Goal: Task Accomplishment & Management: Manage account settings

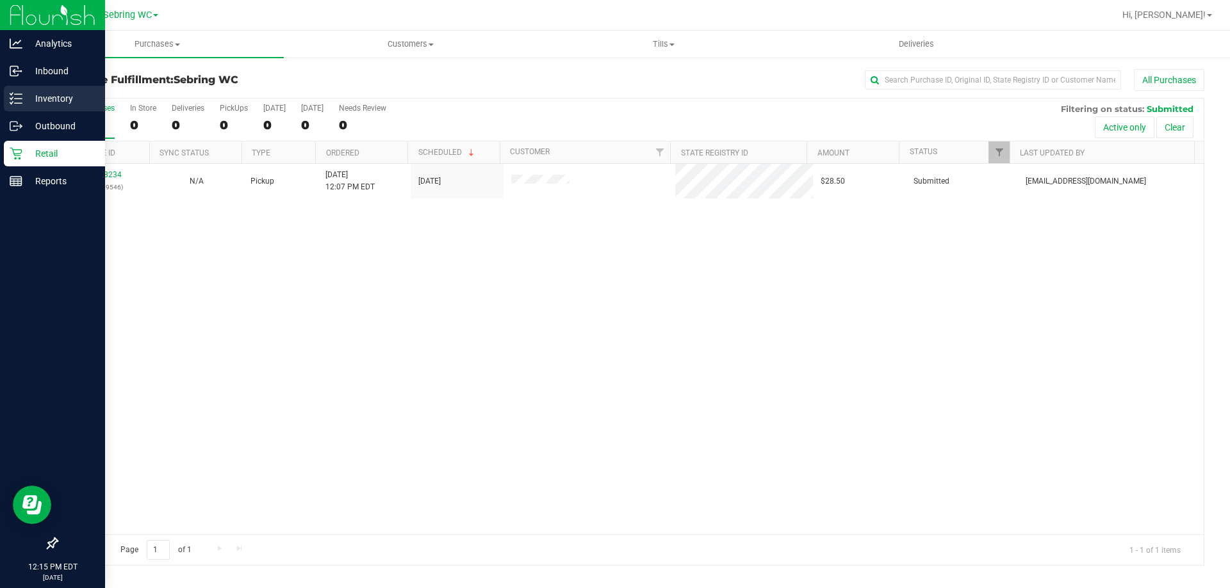
click at [28, 103] on p "Inventory" at bounding box center [60, 98] width 77 height 15
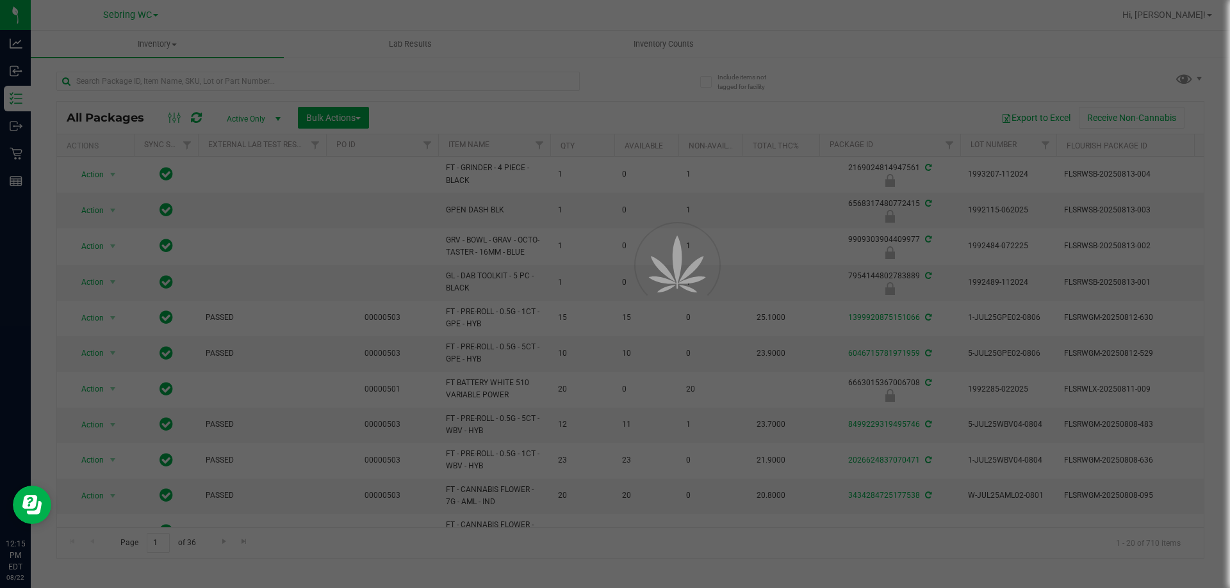
click at [202, 80] on div at bounding box center [615, 294] width 1230 height 588
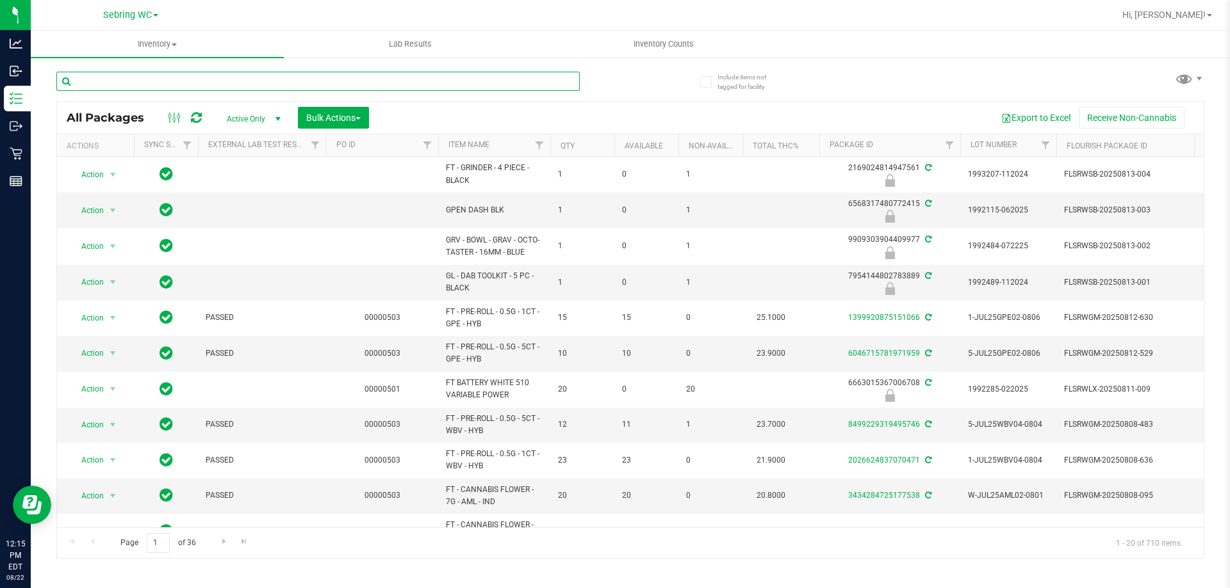
click at [191, 82] on input "text" at bounding box center [317, 81] width 523 height 19
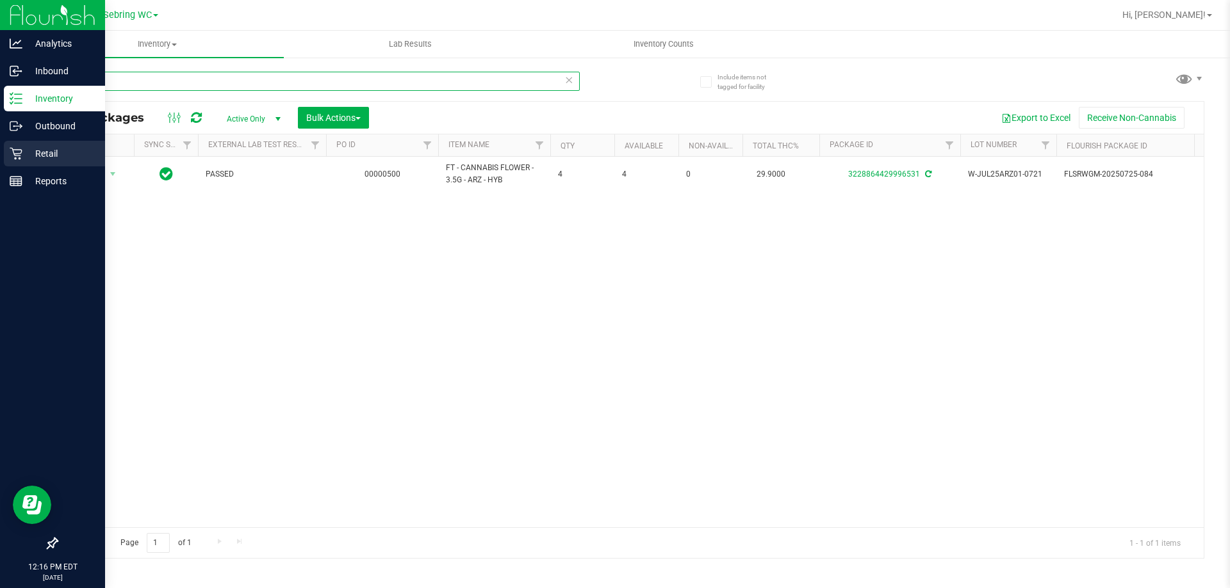
type input "arz"
click at [4, 158] on div "Retail" at bounding box center [54, 154] width 101 height 26
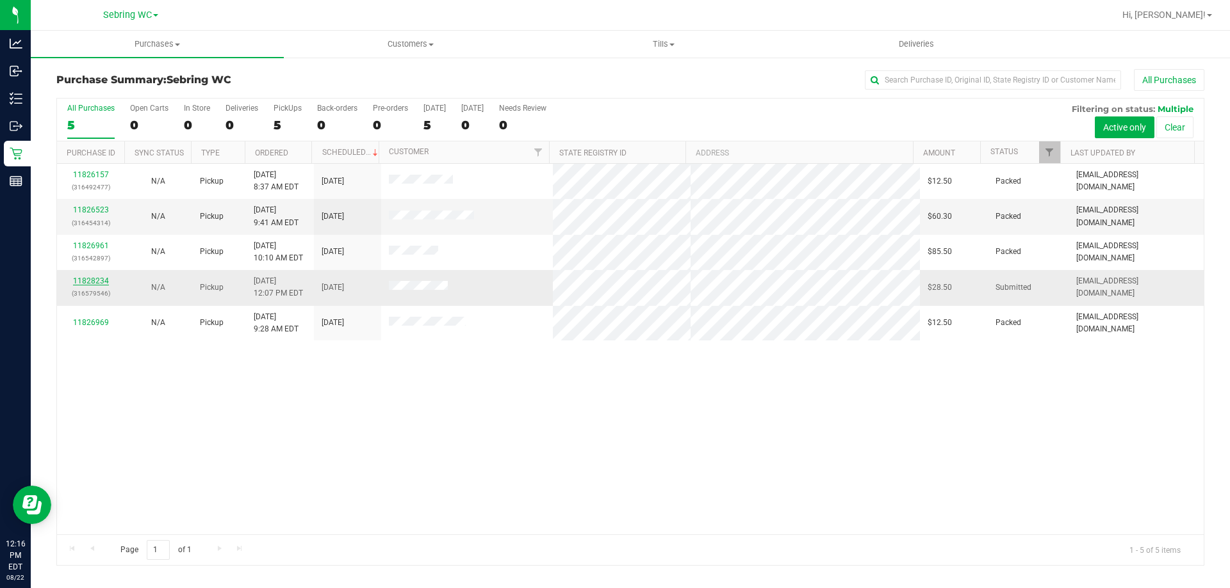
click at [80, 279] on link "11828234" at bounding box center [91, 281] width 36 height 9
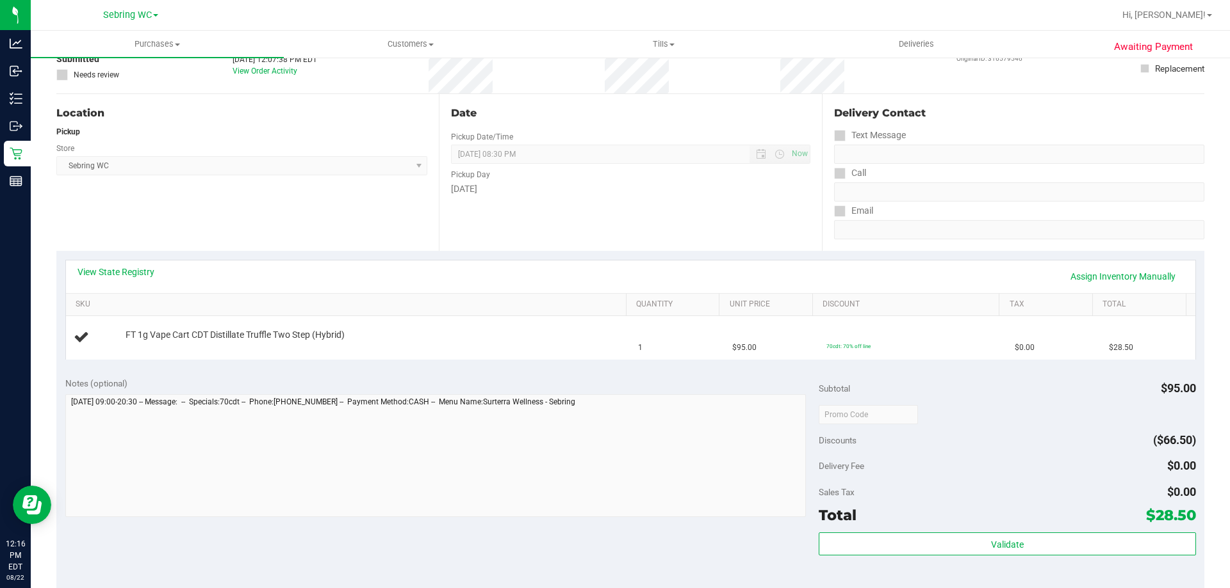
scroll to position [192, 0]
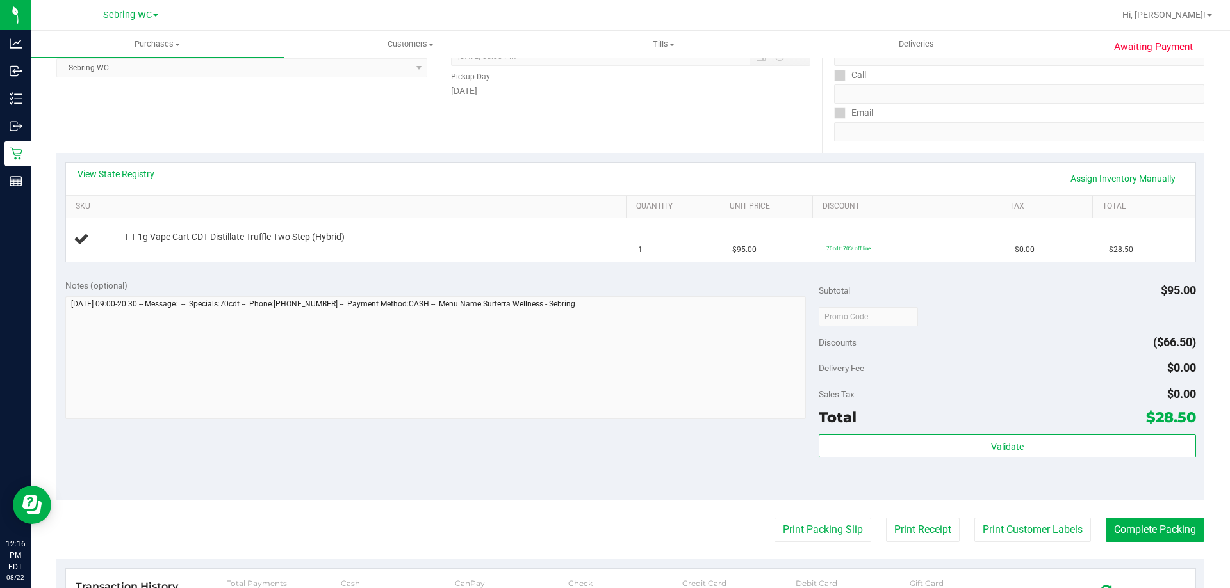
click at [441, 441] on div "Notes (optional) Subtotal $95.00 Discounts ($66.50) Delivery Fee $0.00 Sales Ta…" at bounding box center [630, 385] width 1148 height 231
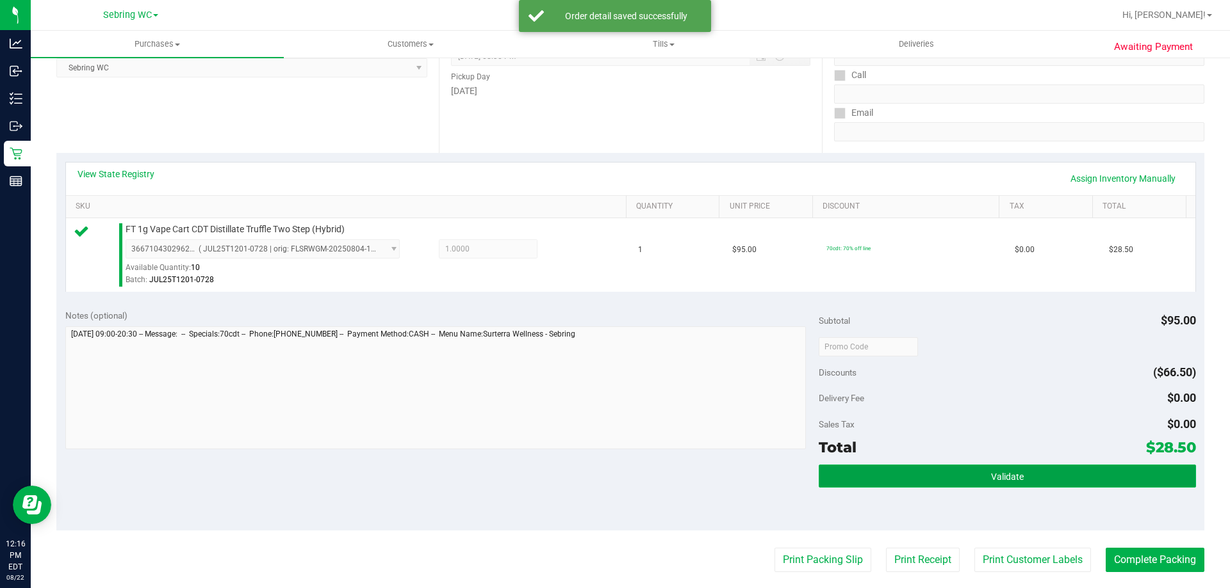
click at [993, 484] on button "Validate" at bounding box center [1006, 476] width 377 height 23
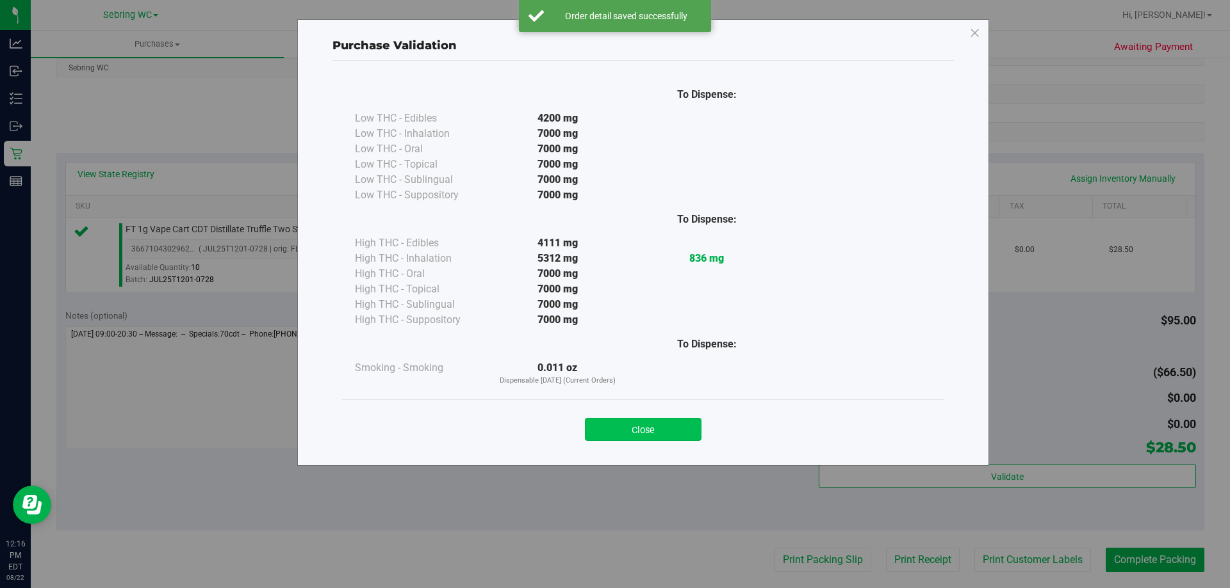
click at [642, 432] on button "Close" at bounding box center [643, 429] width 117 height 23
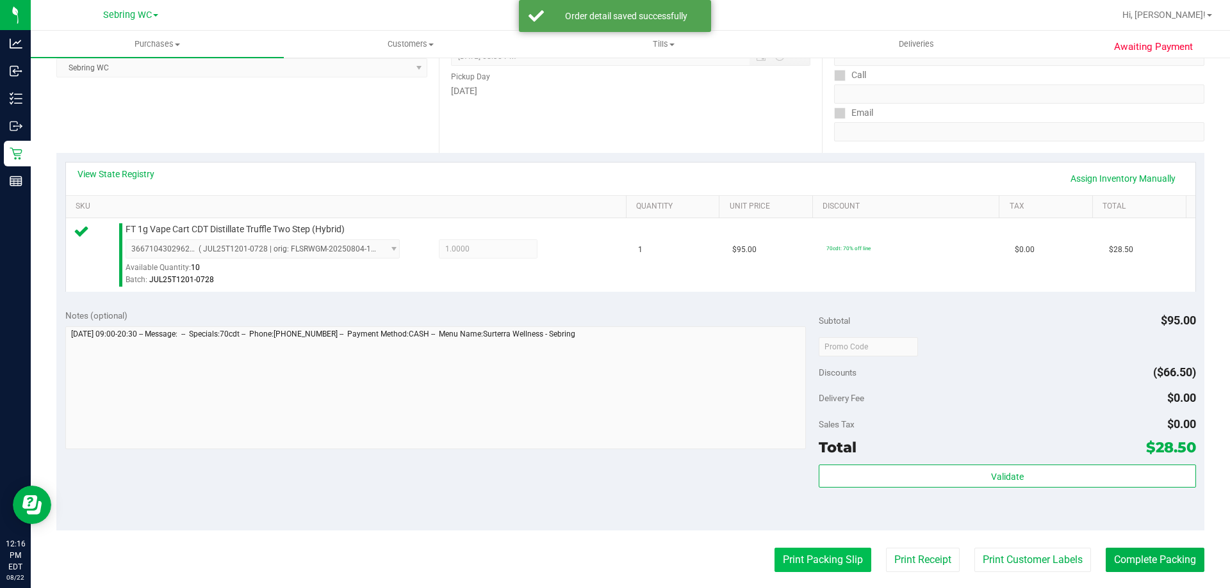
click at [781, 557] on button "Print Packing Slip" at bounding box center [822, 560] width 97 height 24
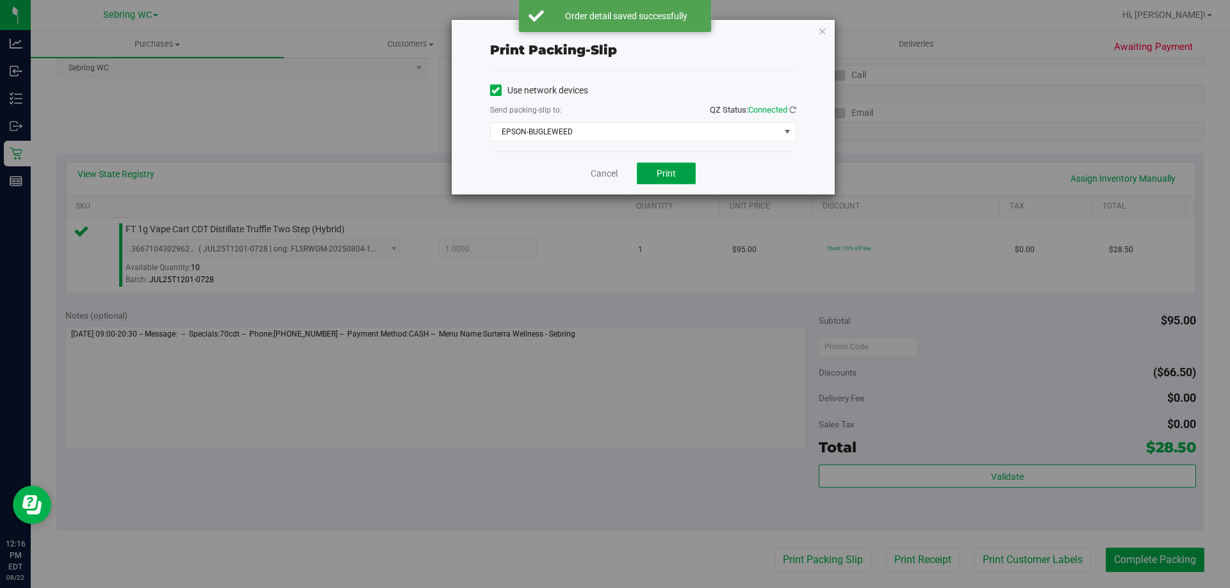
click at [668, 174] on span "Print" at bounding box center [665, 173] width 19 height 10
click at [592, 174] on link "Cancel" at bounding box center [603, 173] width 27 height 13
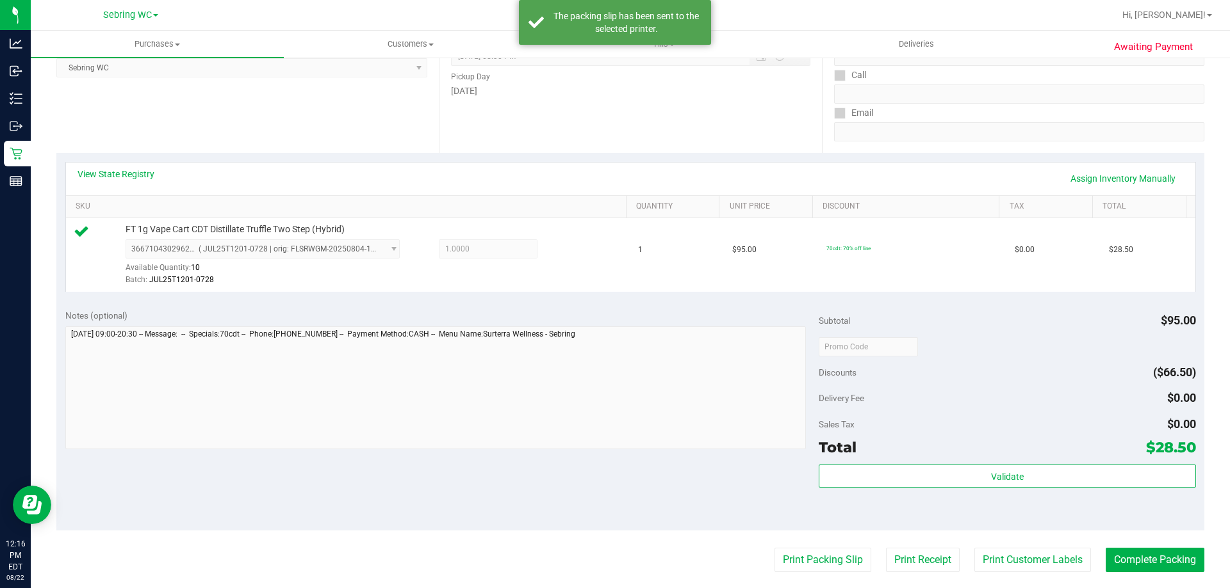
drag, startPoint x: 1049, startPoint y: 392, endPoint x: 1128, endPoint y: 567, distance: 192.6
click at [1049, 392] on div "Delivery Fee $0.00" at bounding box center [1006, 398] width 377 height 23
click at [1118, 562] on button "Complete Packing" at bounding box center [1154, 560] width 99 height 24
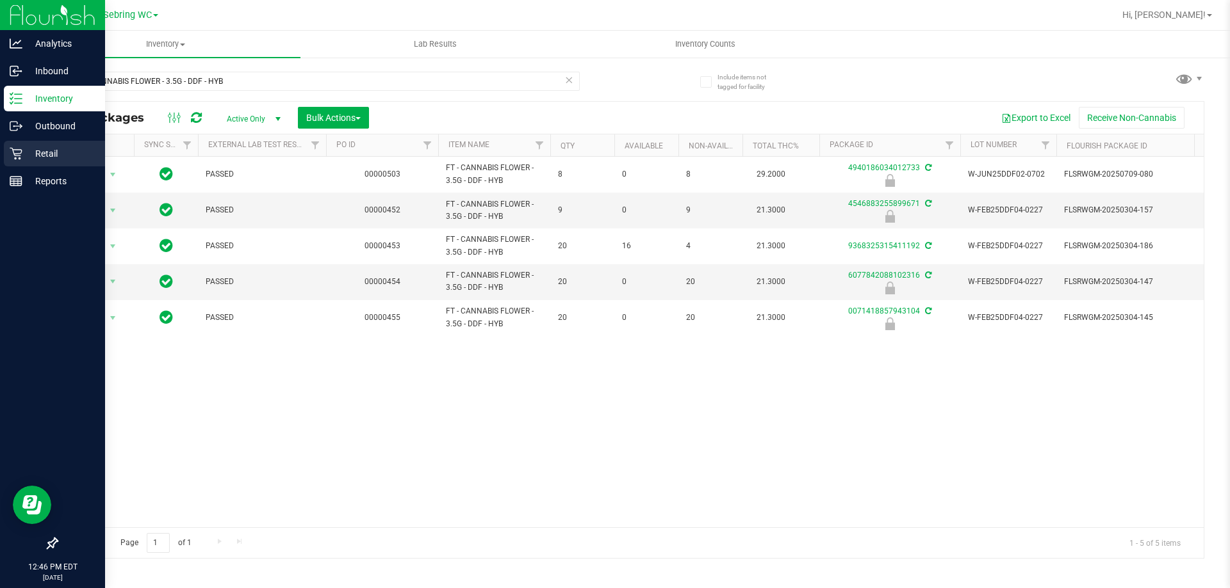
click at [38, 150] on p "Retail" at bounding box center [60, 153] width 77 height 15
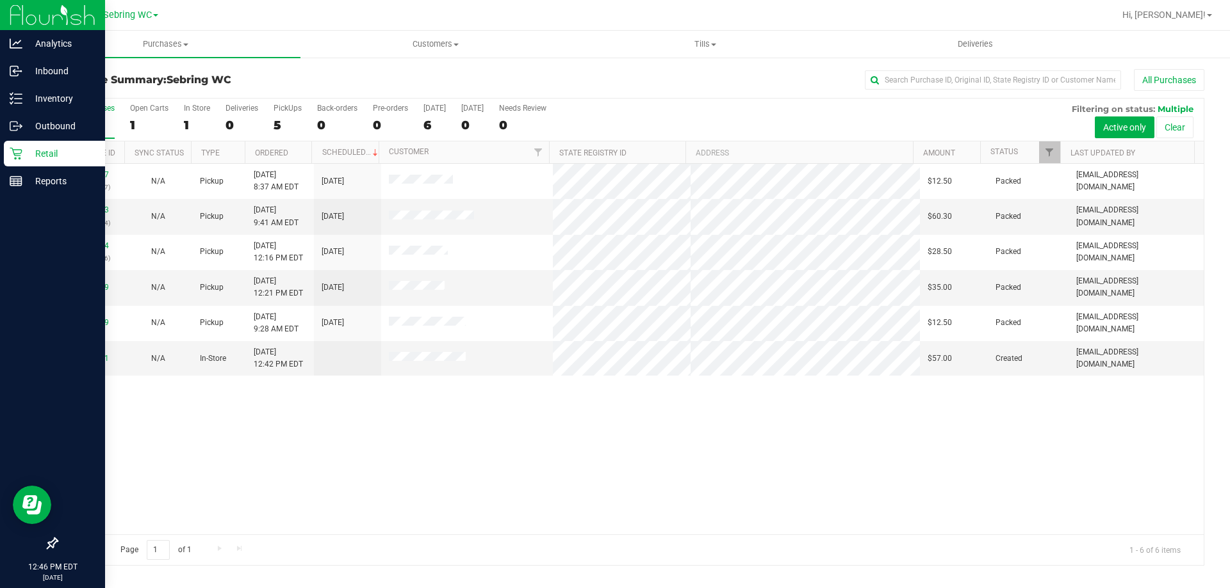
click at [592, 457] on div "11826157 (316492477) N/A Pickup [DATE] 8:37 AM EDT 8/22/2025 $12.50 Packed [EMA…" at bounding box center [630, 349] width 1146 height 371
click at [350, 464] on div "11826157 (316492477) N/A Pickup [DATE] 8:37 AM EDT 8/22/2025 $12.50 Packed [EMA…" at bounding box center [630, 349] width 1146 height 371
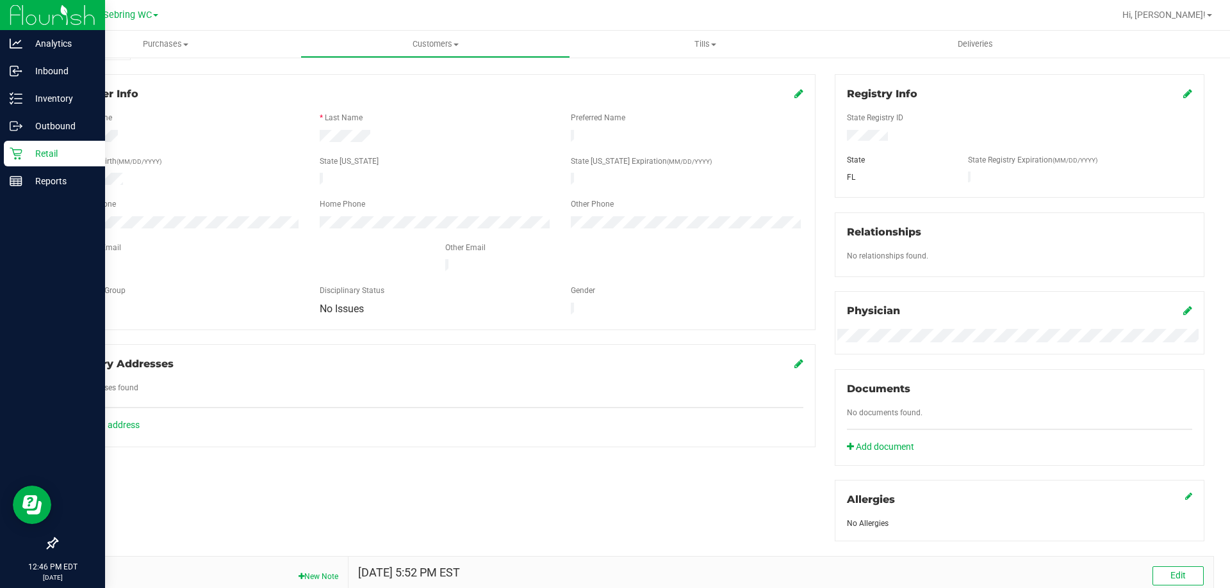
scroll to position [320, 0]
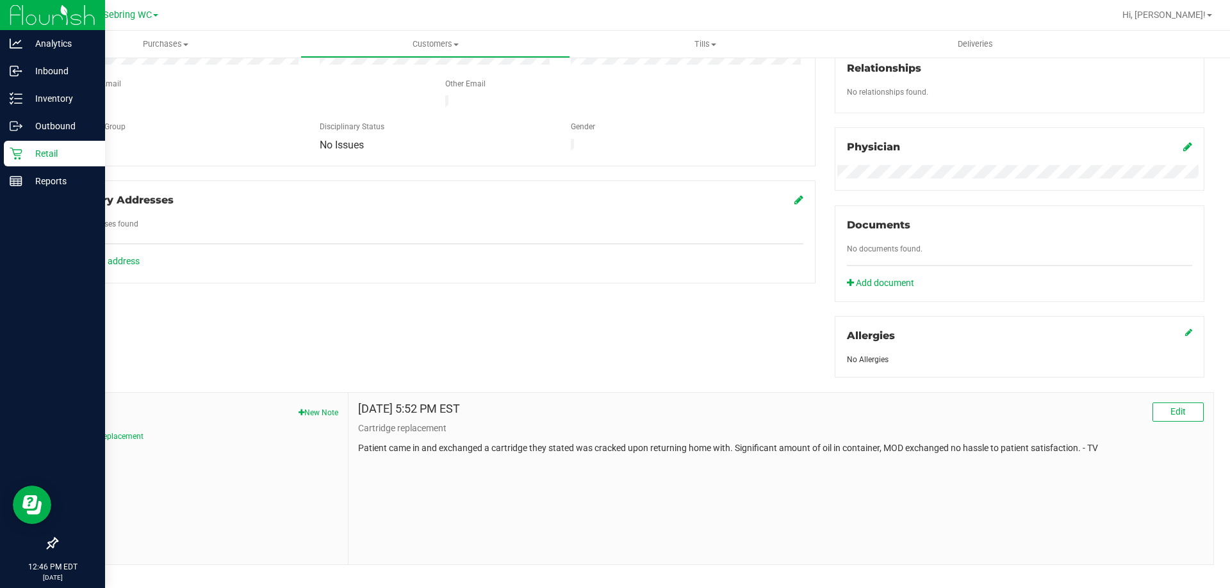
click at [28, 160] on p "Retail" at bounding box center [60, 153] width 77 height 15
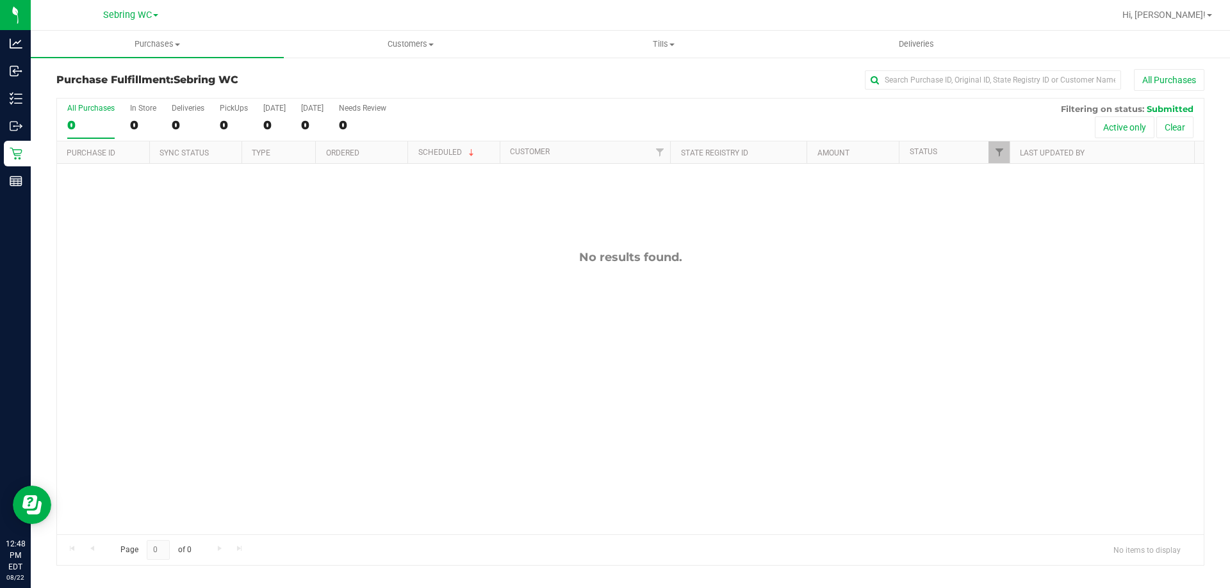
click at [301, 304] on div "No results found." at bounding box center [630, 392] width 1146 height 457
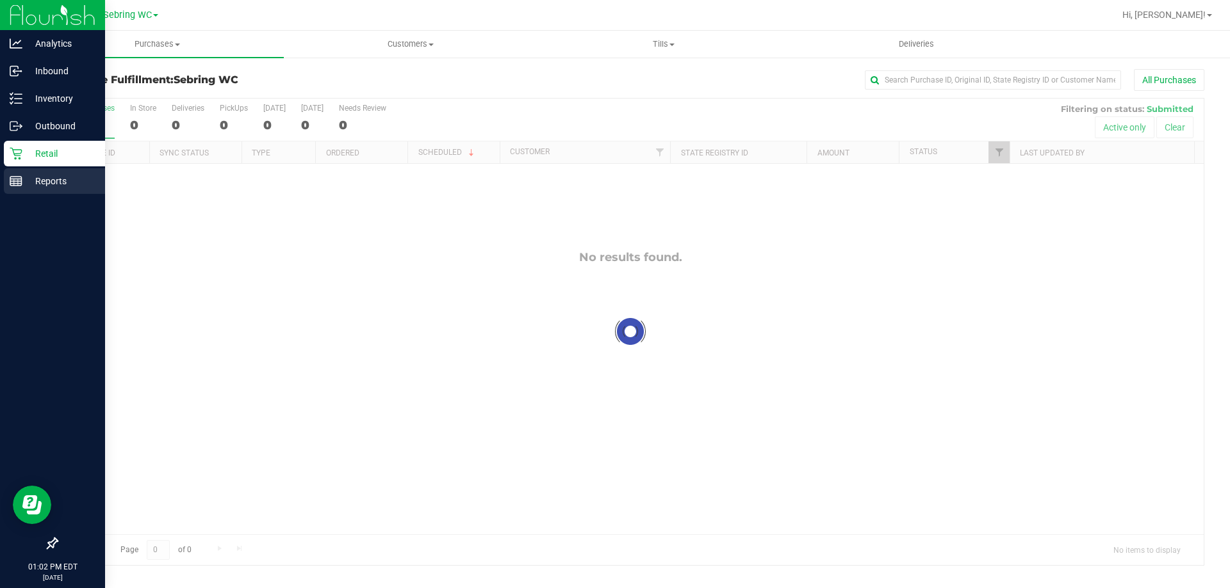
click at [28, 174] on p "Reports" at bounding box center [60, 181] width 77 height 15
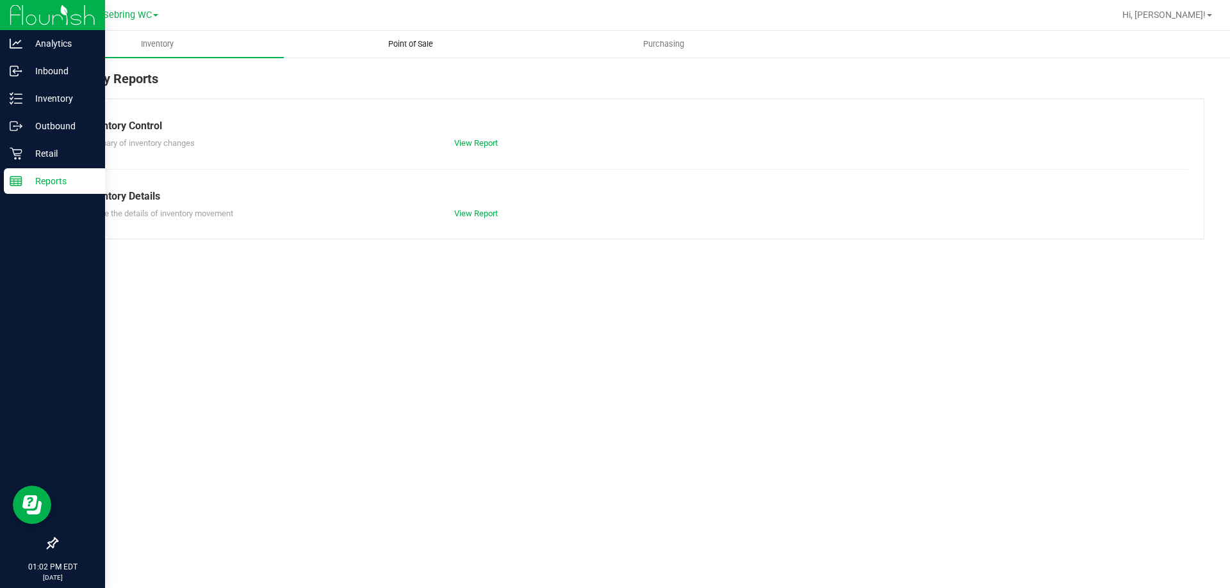
click at [398, 38] on span "Point of Sale" at bounding box center [410, 44] width 79 height 12
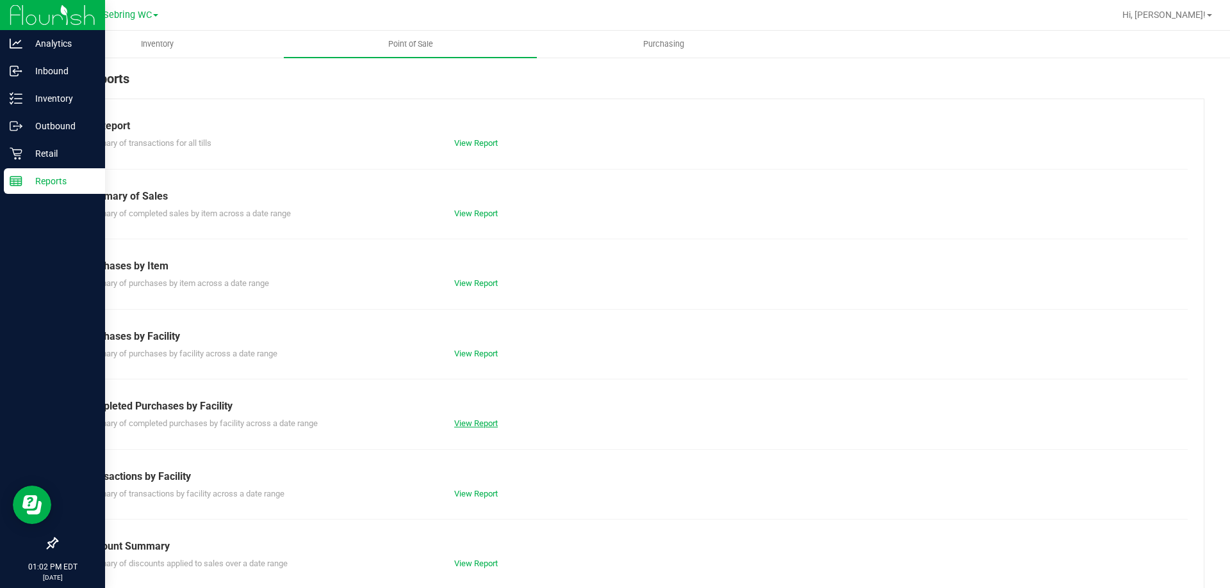
click at [457, 426] on link "View Report" at bounding box center [476, 424] width 44 height 10
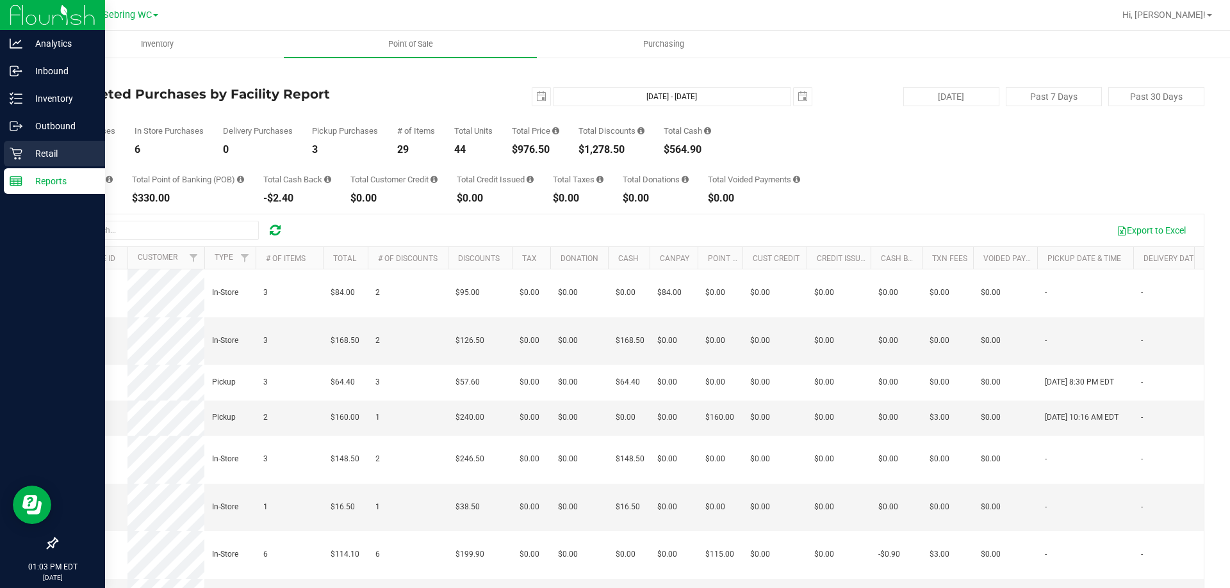
click at [21, 152] on icon at bounding box center [16, 154] width 12 height 12
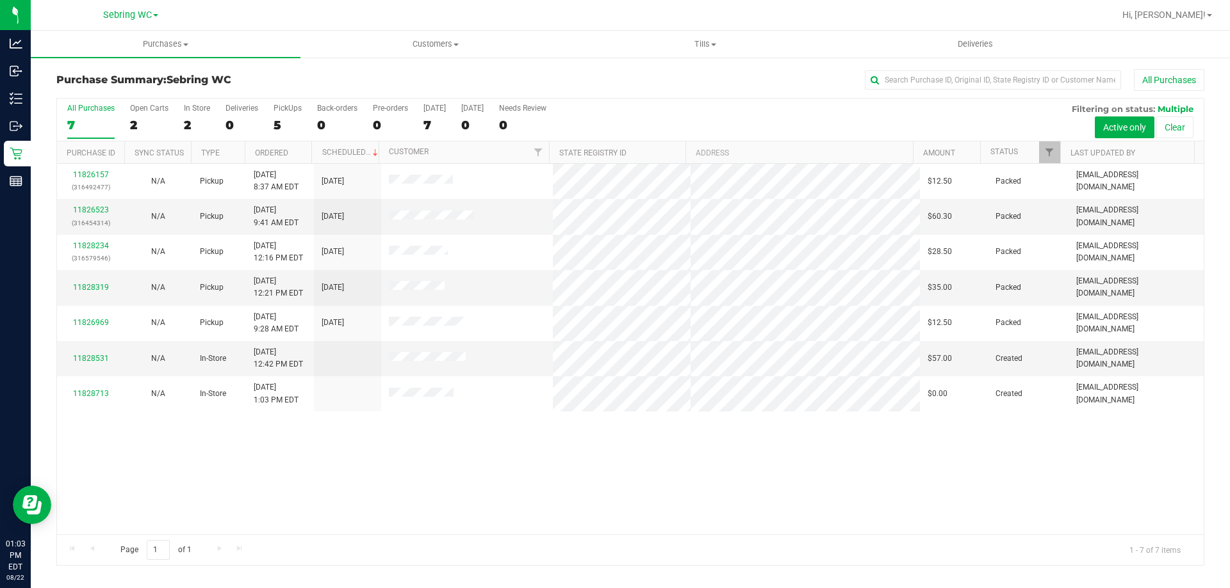
click at [505, 465] on div "11826157 (316492477) N/A Pickup [DATE] 8:37 AM EDT 8/22/2025 $12.50 Packed [EMA…" at bounding box center [630, 349] width 1146 height 371
